Goal: Task Accomplishment & Management: Use online tool/utility

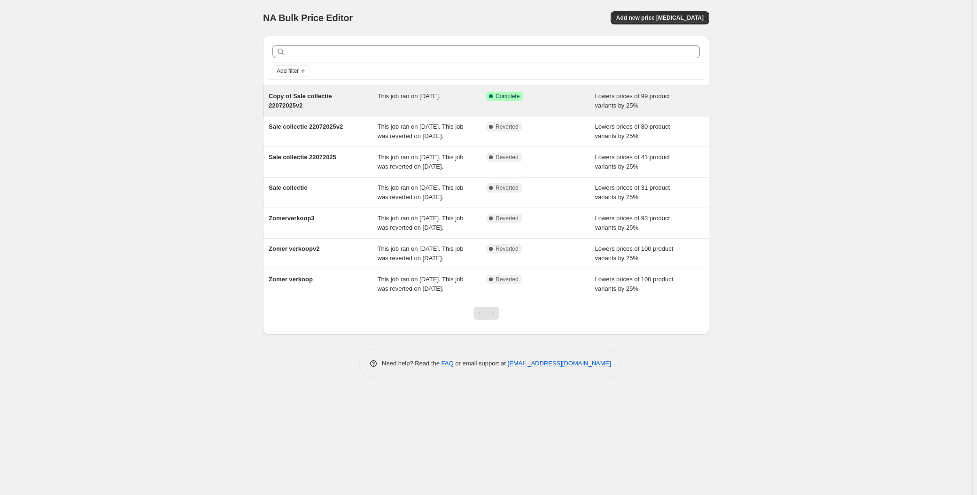
click at [434, 93] on span "This job ran on [DATE]." at bounding box center [409, 96] width 63 height 7
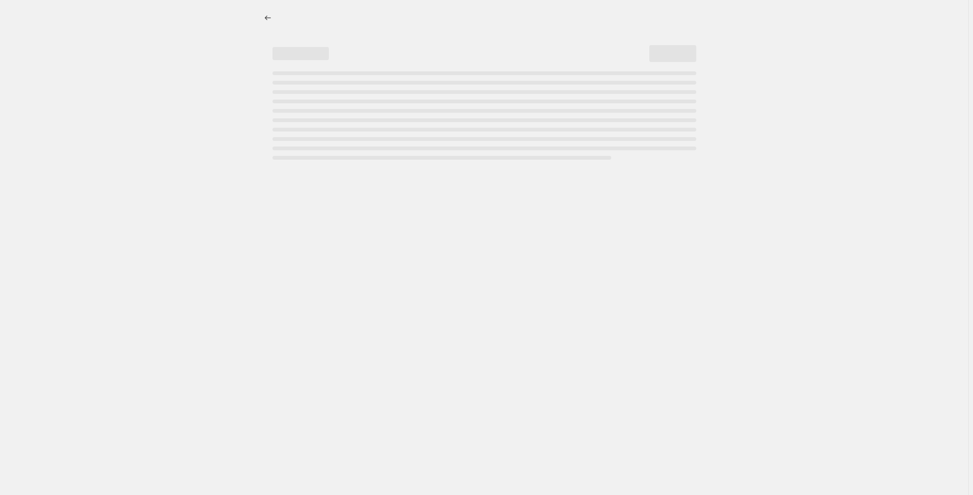
select select "percentage"
select select "collection"
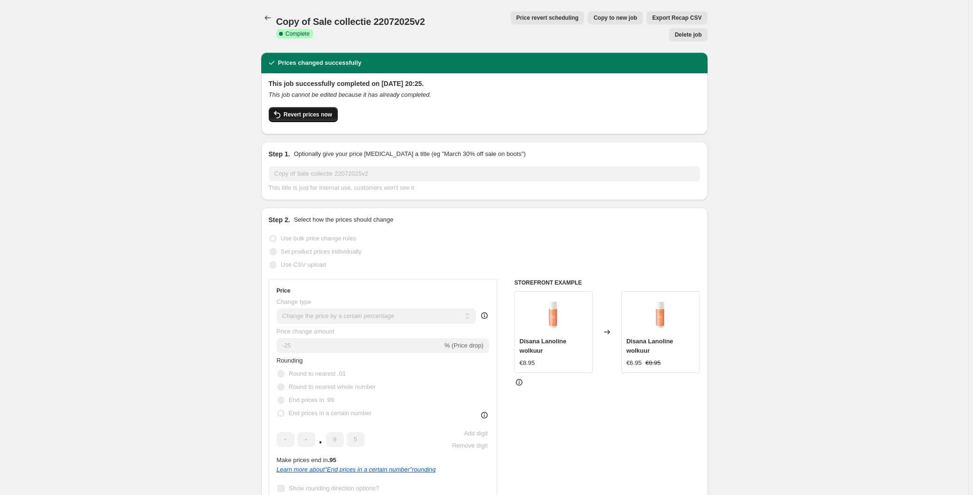
click at [300, 111] on span "Revert prices now" at bounding box center [308, 115] width 48 height 8
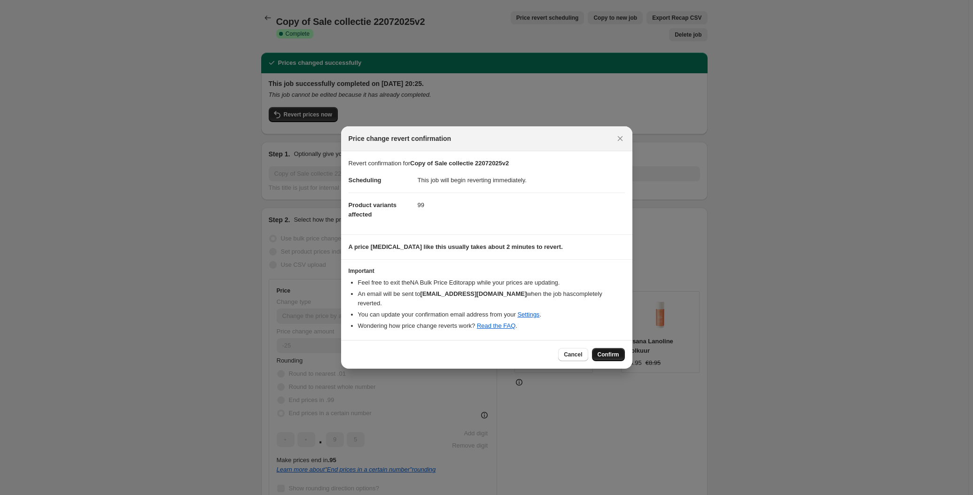
click at [609, 351] on span "Confirm" at bounding box center [608, 355] width 22 height 8
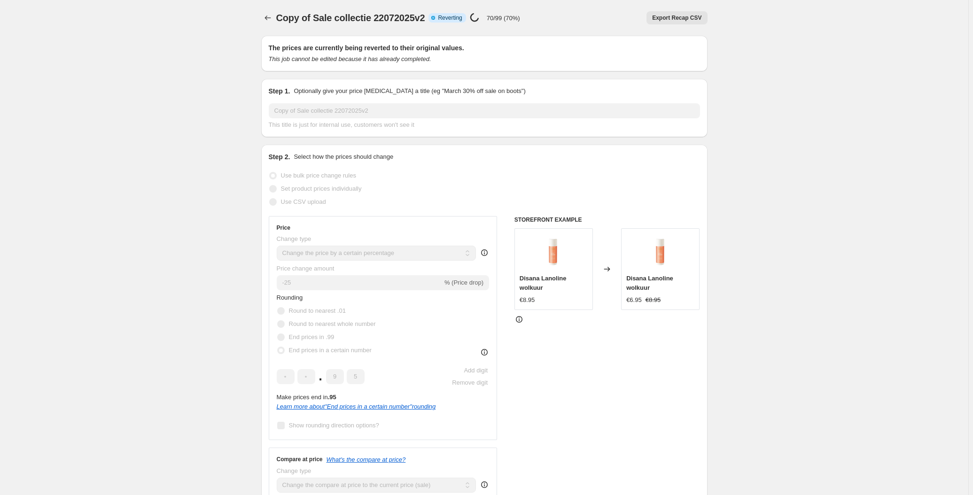
select select "percentage"
select select "collection"
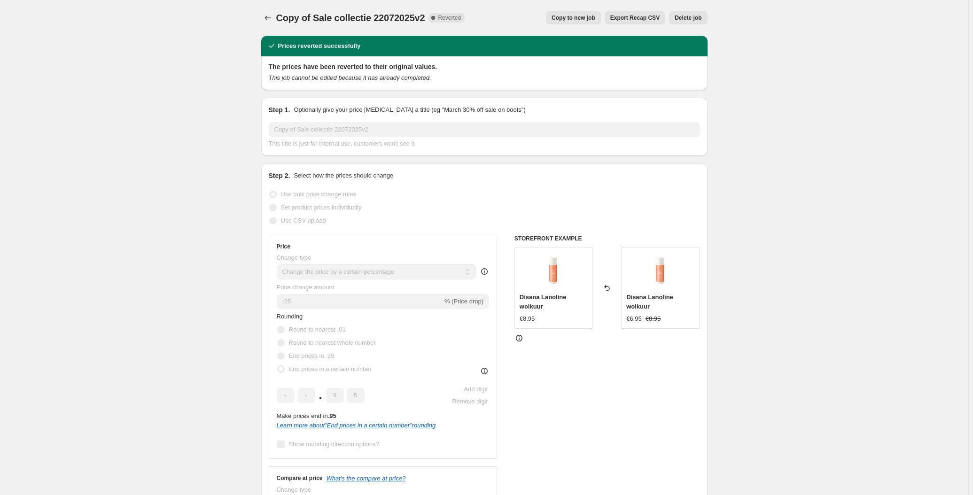
click at [595, 18] on span "Copy to new job" at bounding box center [573, 18] width 44 height 8
select select "percentage"
select select "collection"
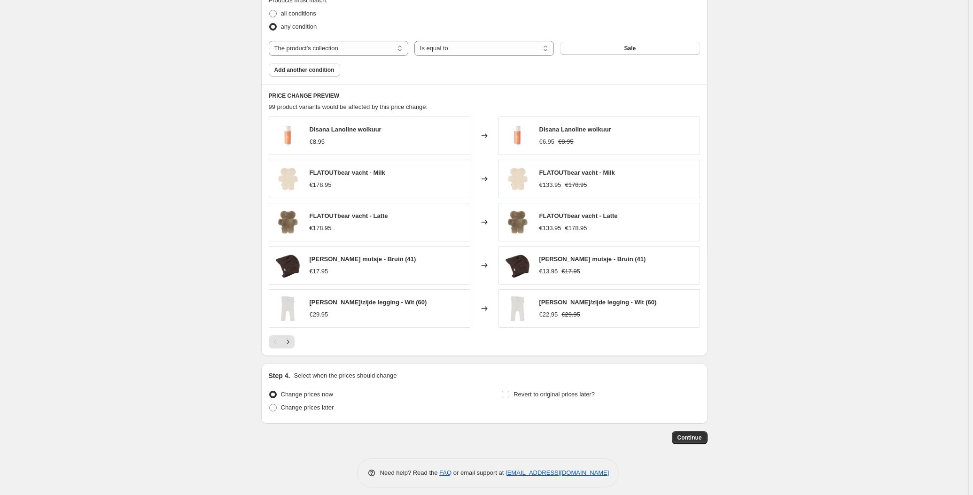
scroll to position [600, 0]
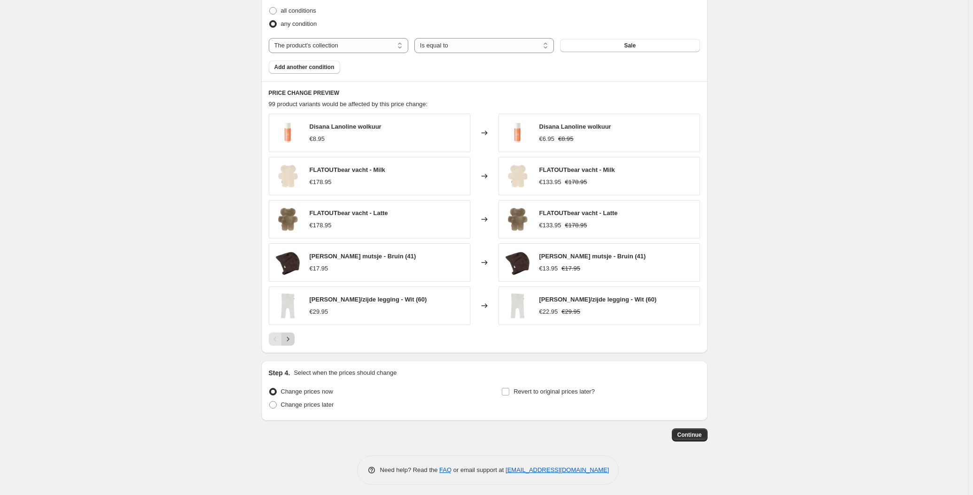
click at [287, 334] on icon "Next" at bounding box center [287, 338] width 9 height 9
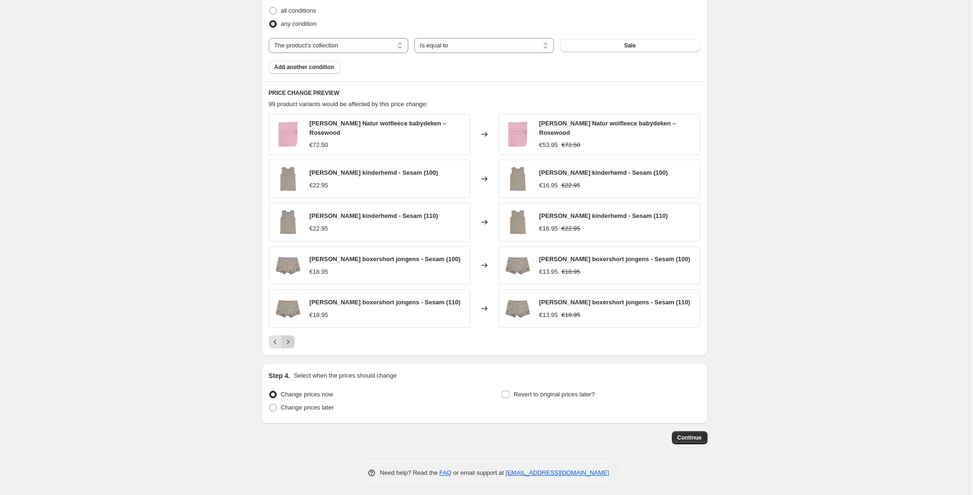
click at [289, 340] on icon "Next" at bounding box center [287, 342] width 2 height 4
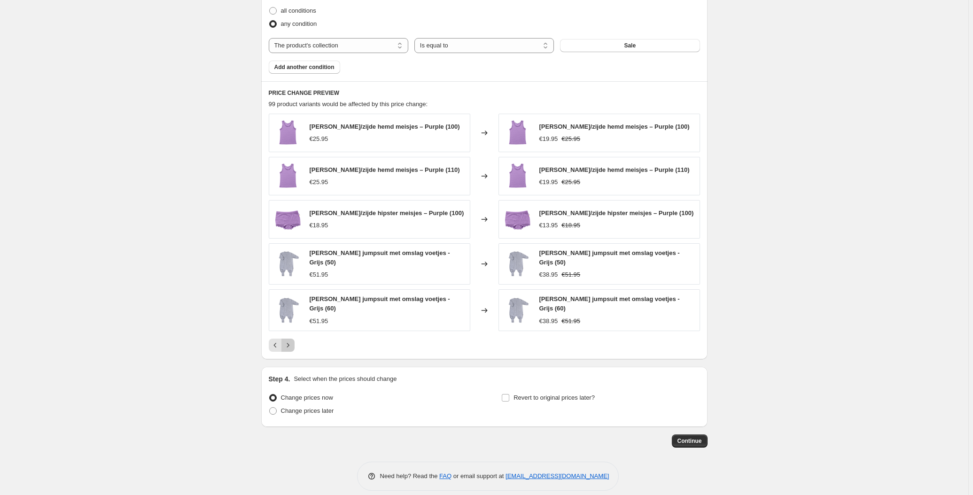
click at [289, 341] on icon "Next" at bounding box center [287, 345] width 9 height 9
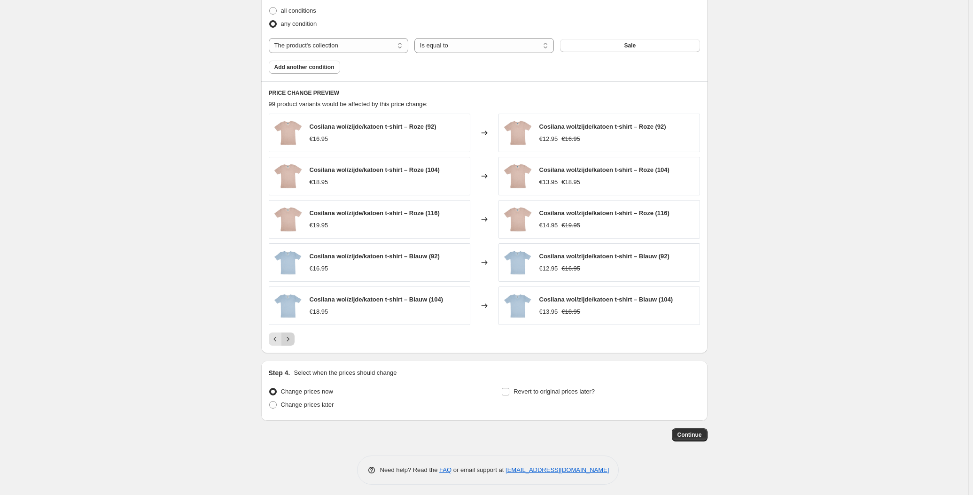
click at [289, 334] on icon "Next" at bounding box center [287, 338] width 9 height 9
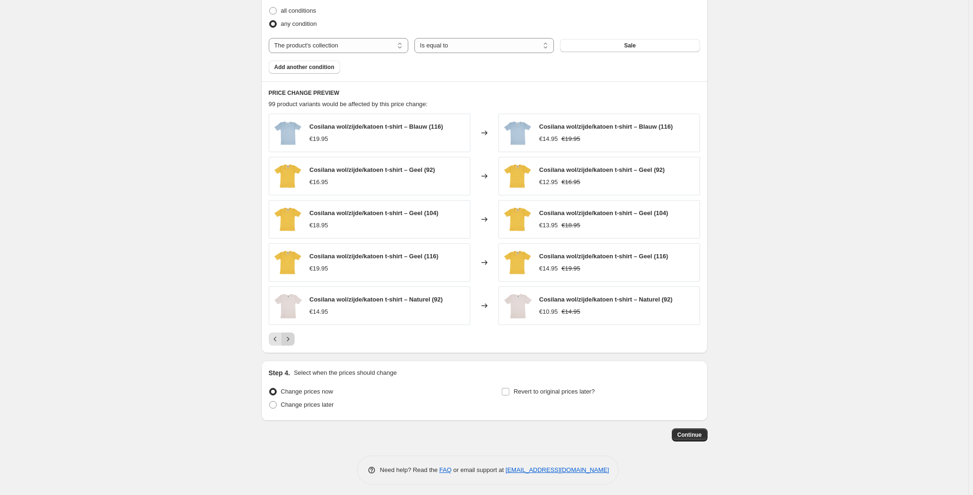
click at [289, 334] on icon "Next" at bounding box center [287, 338] width 9 height 9
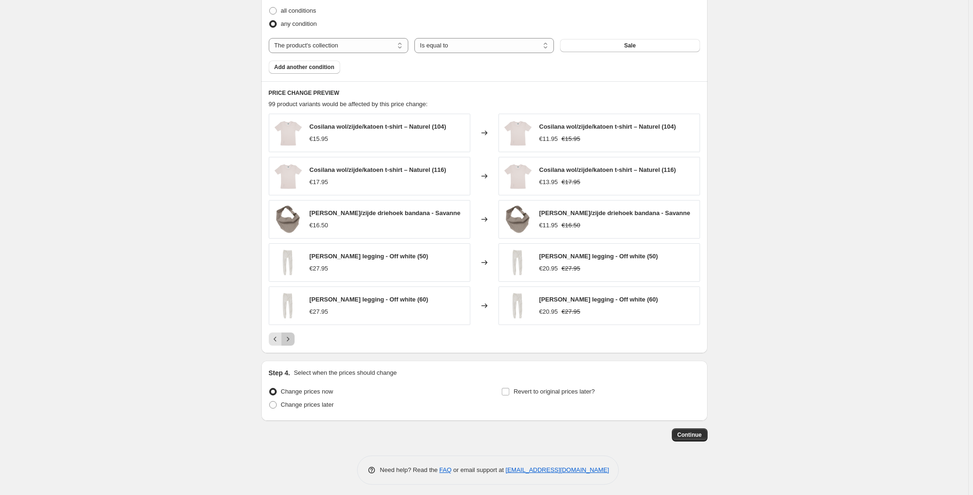
click at [289, 334] on icon "Next" at bounding box center [287, 338] width 9 height 9
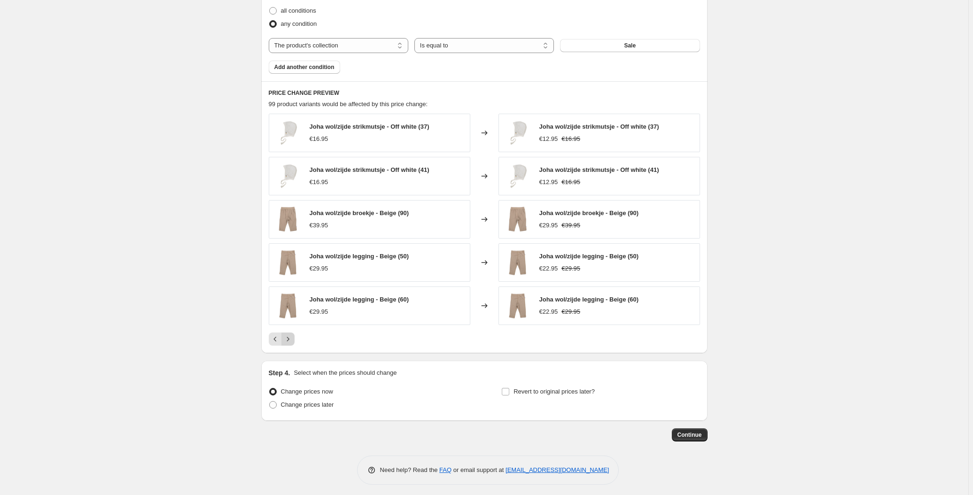
click at [289, 334] on icon "Next" at bounding box center [287, 338] width 9 height 9
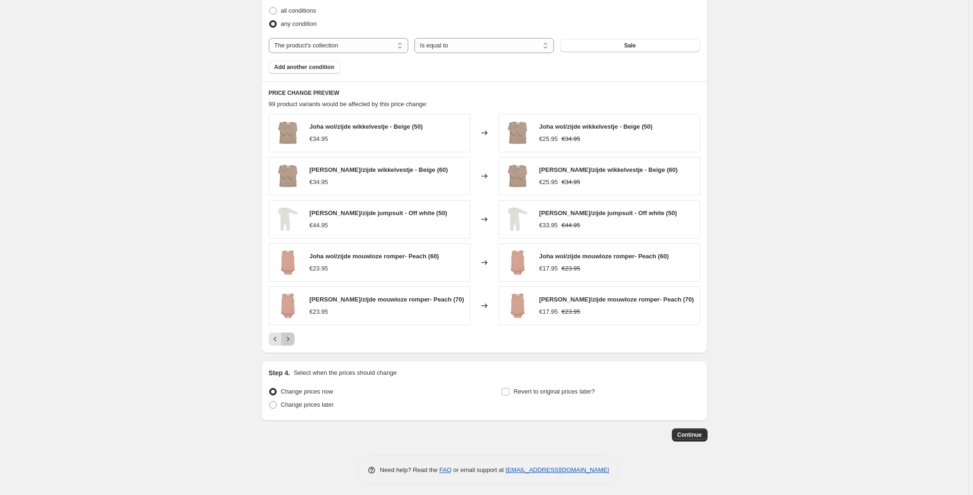
click at [290, 337] on icon "Next" at bounding box center [287, 338] width 9 height 9
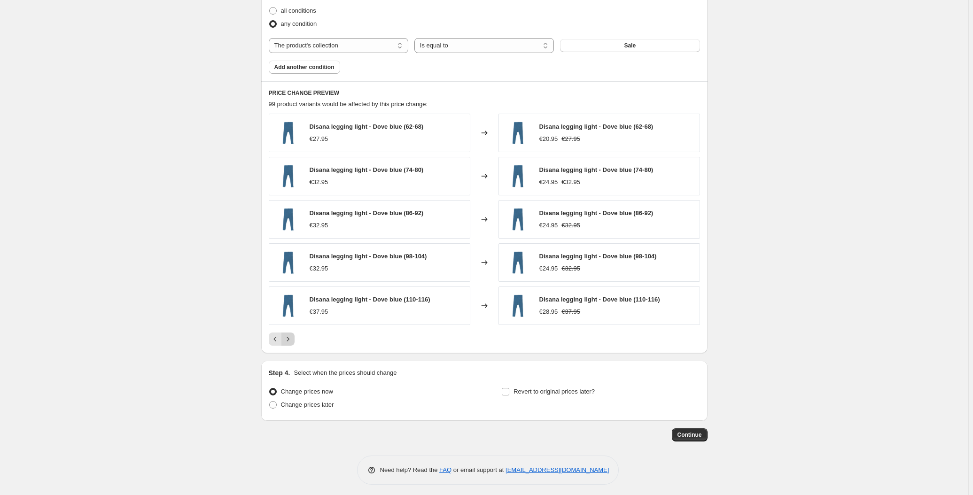
click at [290, 337] on icon "Next" at bounding box center [287, 338] width 9 height 9
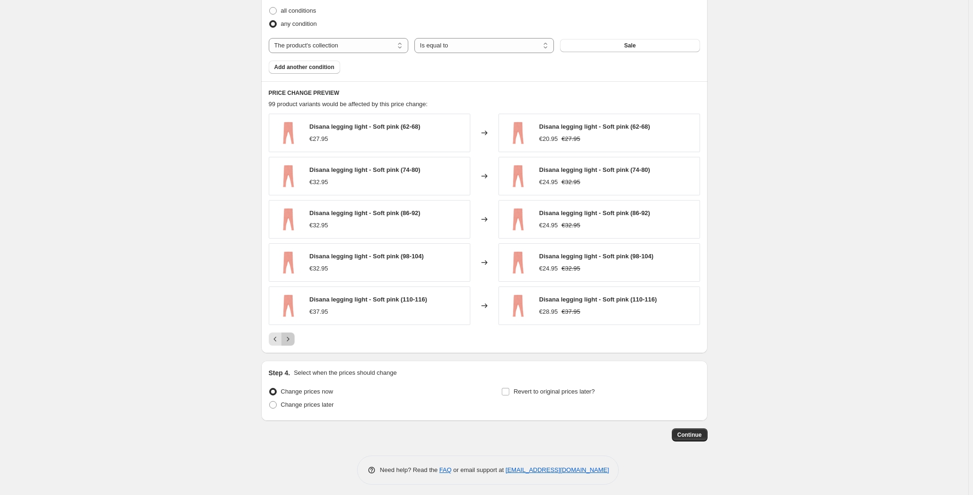
click at [290, 337] on icon "Next" at bounding box center [287, 338] width 9 height 9
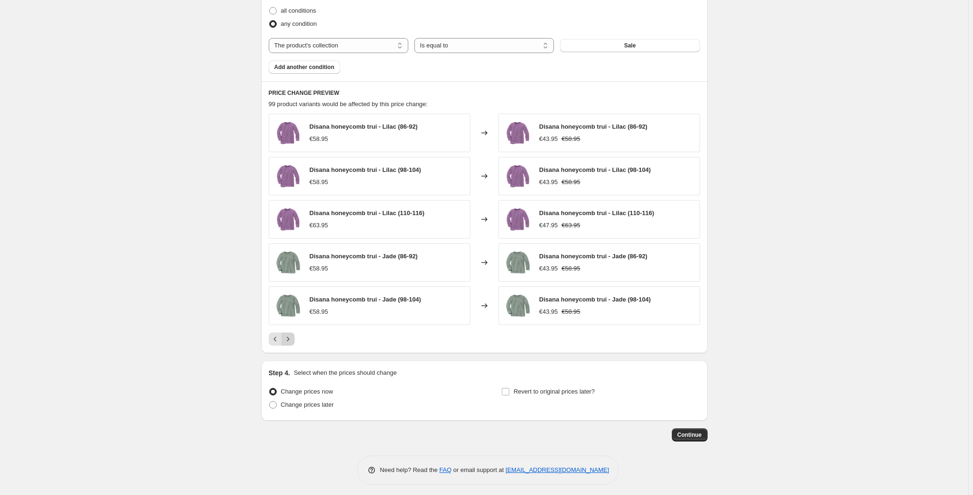
click at [289, 334] on icon "Next" at bounding box center [287, 338] width 9 height 9
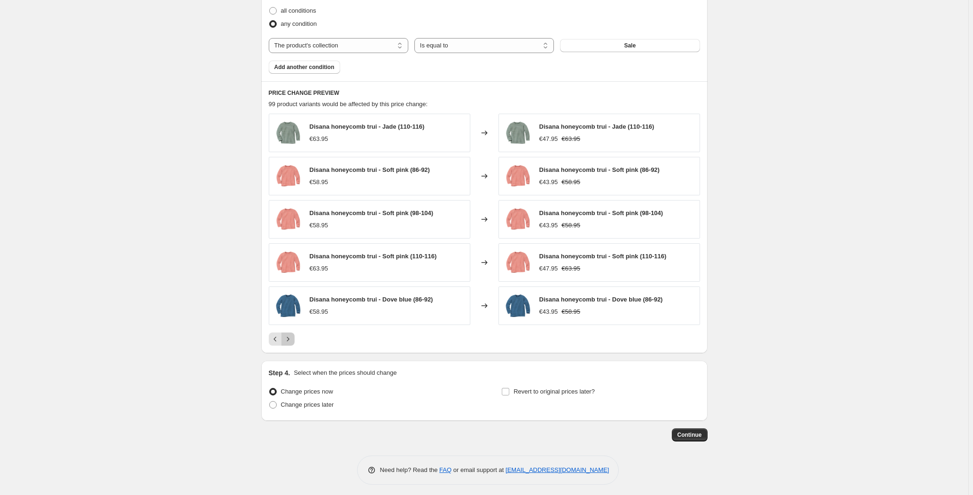
click at [289, 337] on icon "Next" at bounding box center [287, 339] width 2 height 4
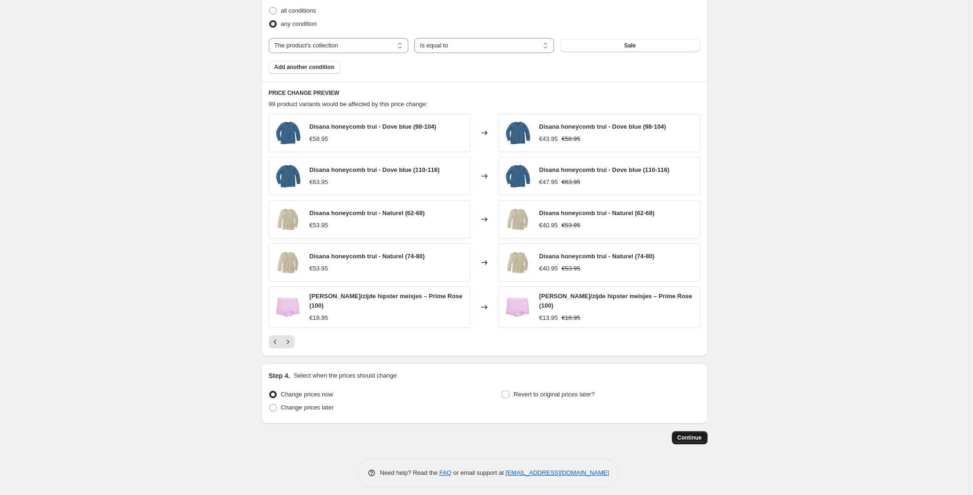
click at [701, 434] on span "Continue" at bounding box center [689, 438] width 24 height 8
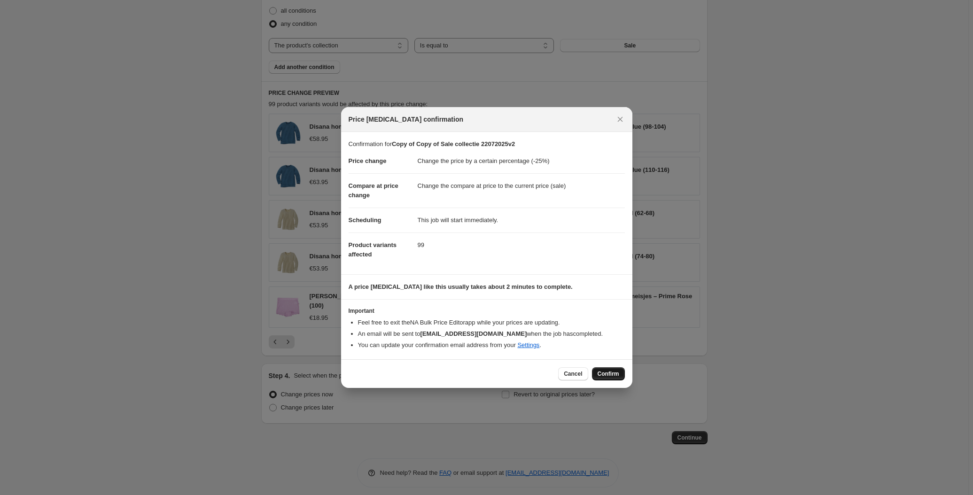
click at [609, 372] on span "Confirm" at bounding box center [608, 374] width 22 height 8
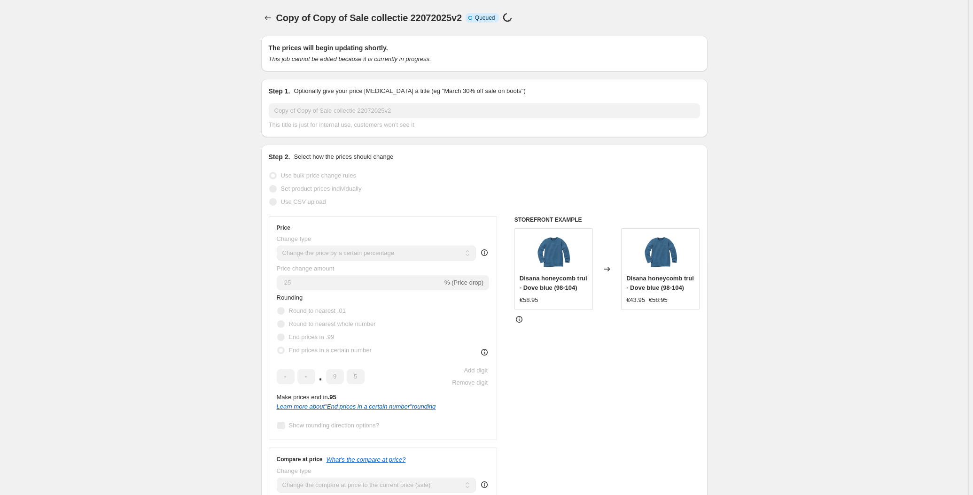
scroll to position [600, 0]
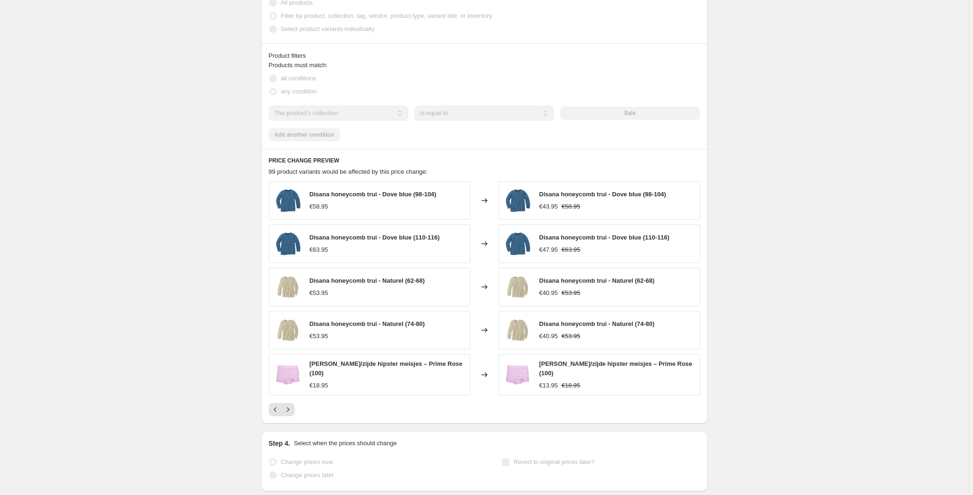
select select "percentage"
select select "collection"
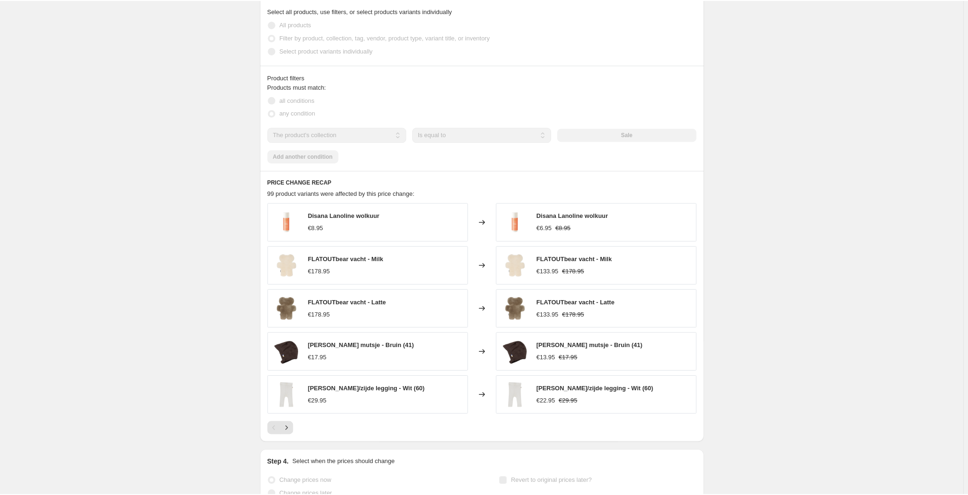
scroll to position [0, 0]
